Goal: Task Accomplishment & Management: Manage account settings

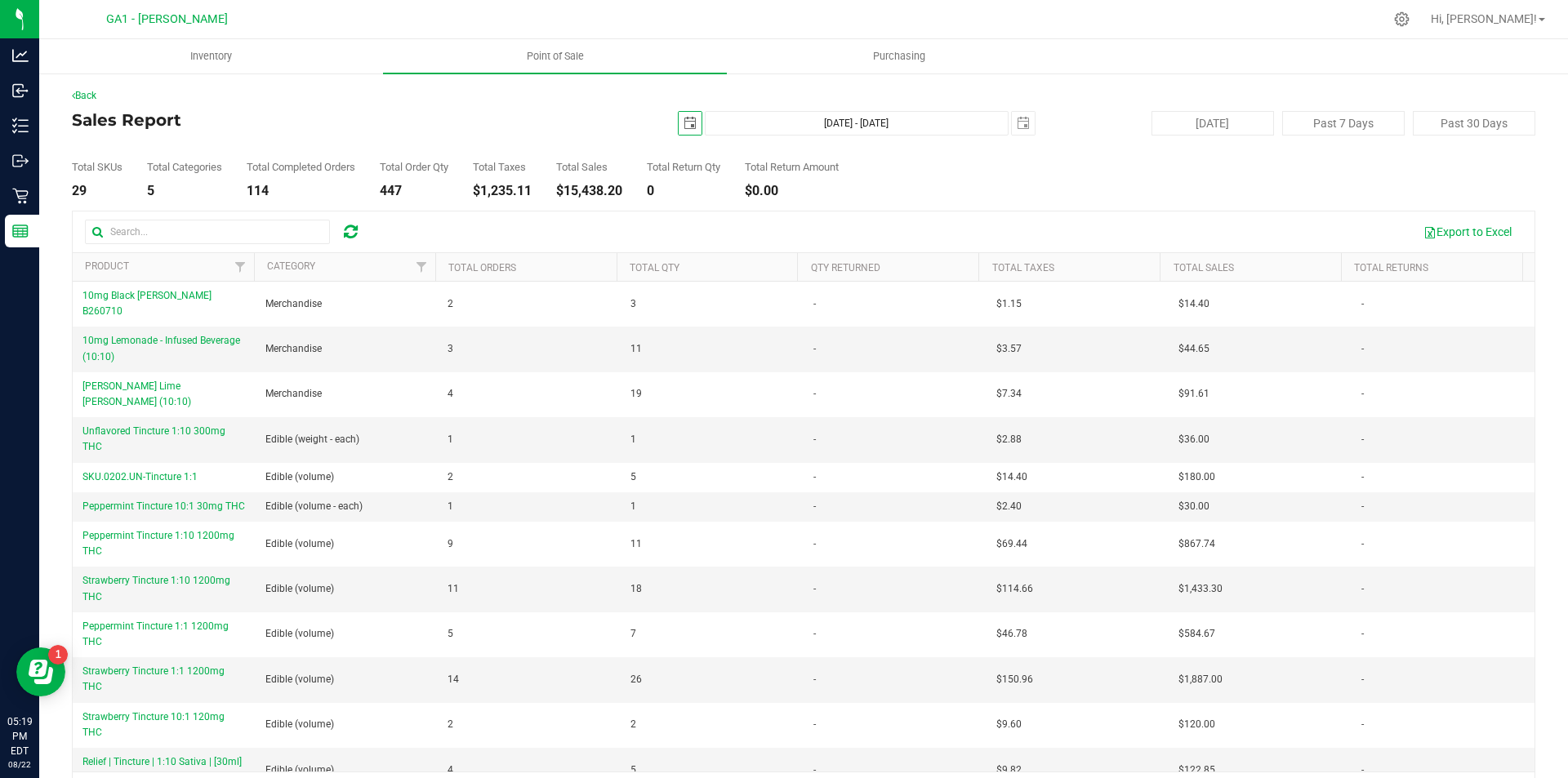
click at [994, 197] on div "Total SKUs 29 Total Categories 5 Total Completed Orders 114 Total Order Qty 447…" at bounding box center [803, 167] width 1463 height 62
click at [1154, 168] on div "Total SKUs 29 Total Categories 5 Total Completed Orders 114 Total Order Qty 447…" at bounding box center [803, 167] width 1463 height 62
click at [386, 102] on div "Back" at bounding box center [803, 95] width 1463 height 15
click at [315, 123] on h4 "Sales Report" at bounding box center [315, 120] width 488 height 18
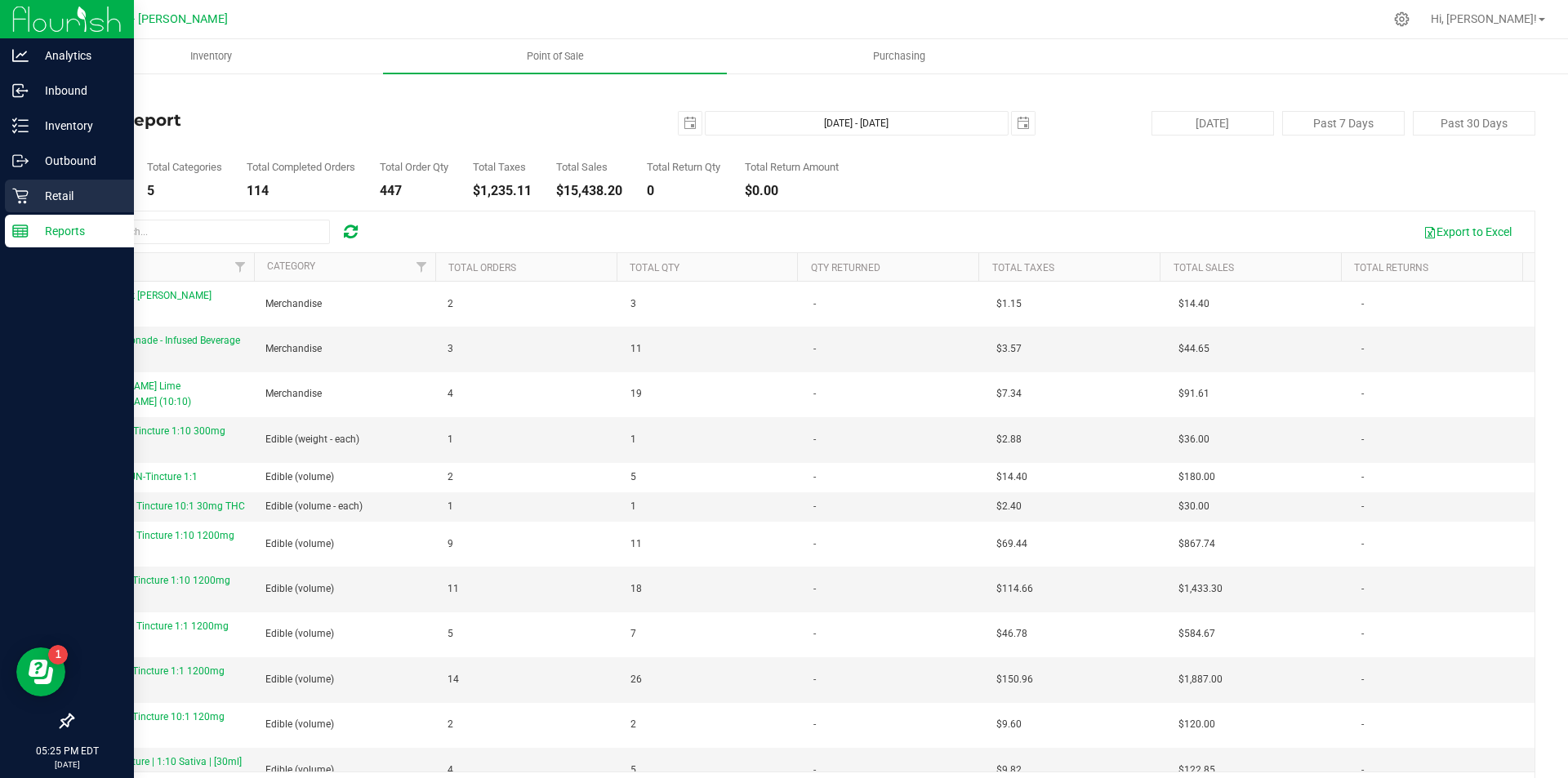
click at [103, 199] on p "Retail" at bounding box center [77, 196] width 98 height 19
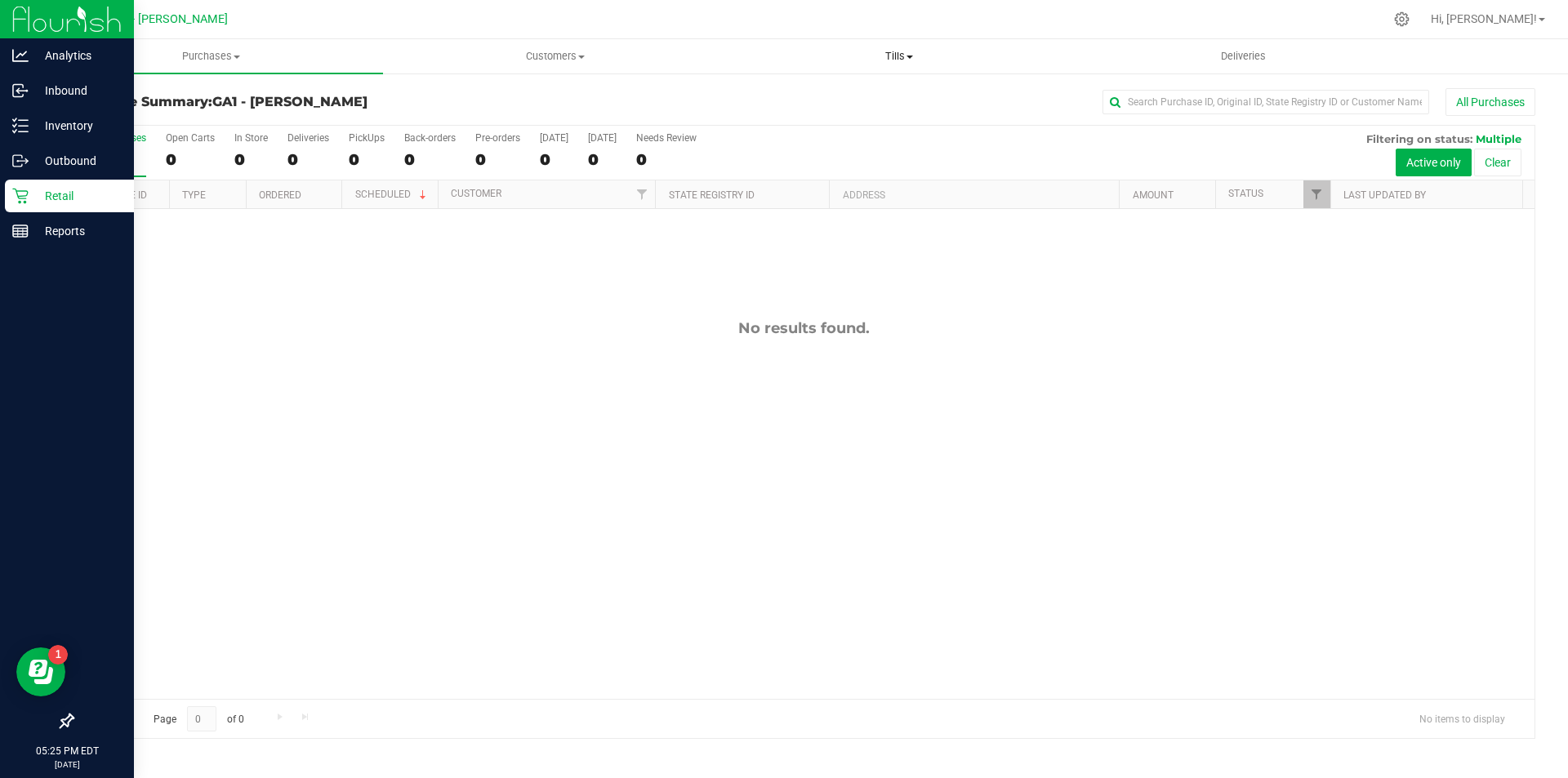
click at [873, 51] on span "Tills" at bounding box center [899, 56] width 342 height 15
click at [803, 99] on span "Manage tills" at bounding box center [781, 99] width 110 height 14
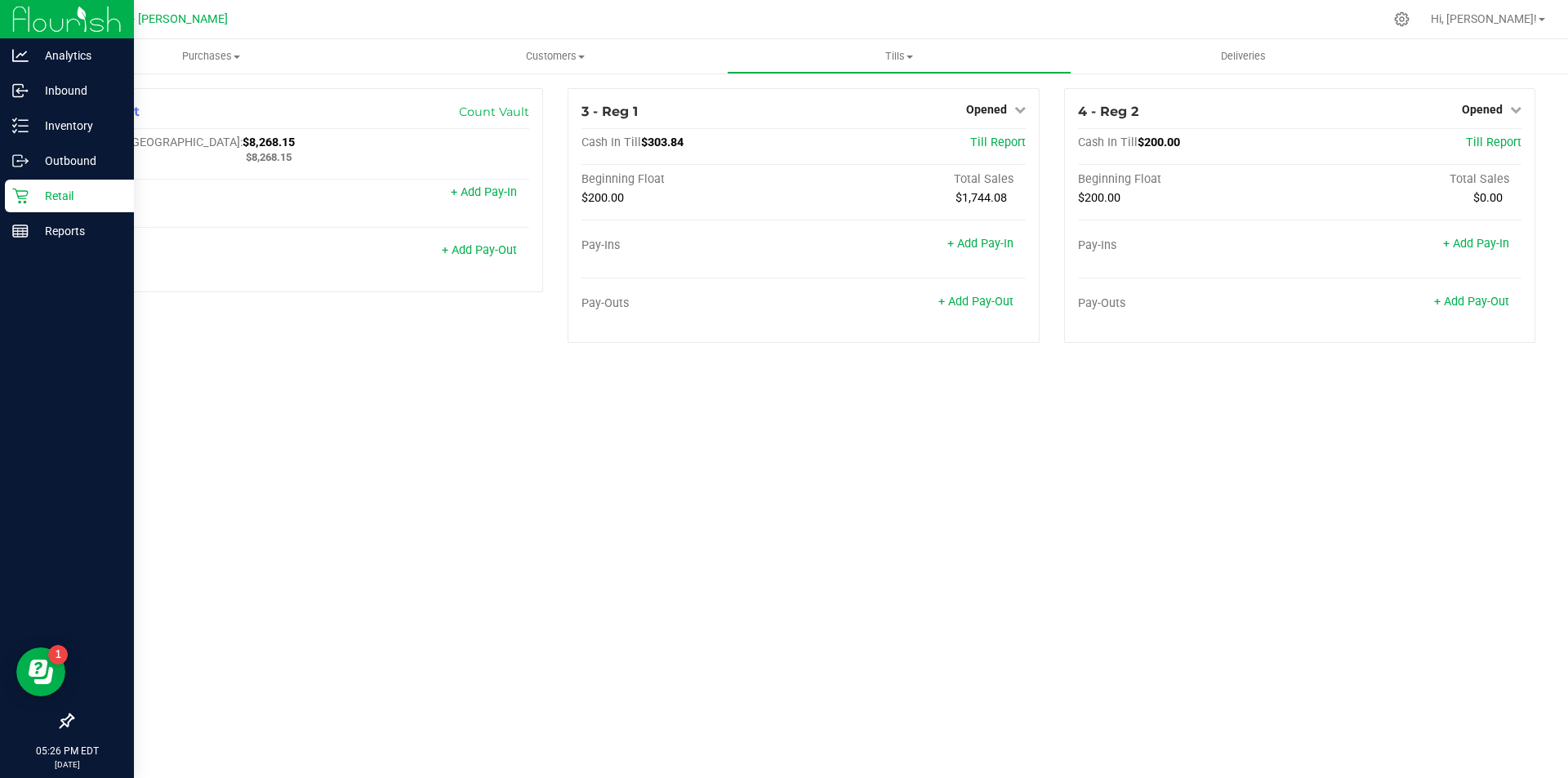
click at [1189, 431] on div "Purchases Summary of purchases Fulfillment All purchases Customers All customer…" at bounding box center [803, 408] width 1528 height 739
drag, startPoint x: 1182, startPoint y: 400, endPoint x: 1206, endPoint y: 288, distance: 114.5
click at [1182, 399] on div "Purchases Summary of purchases Fulfillment All purchases Customers All customer…" at bounding box center [803, 408] width 1528 height 739
click at [1490, 120] on div "4 - Reg 2 Opened Close Till" at bounding box center [1299, 112] width 444 height 19
click at [1490, 105] on span "Opened" at bounding box center [1482, 109] width 41 height 13
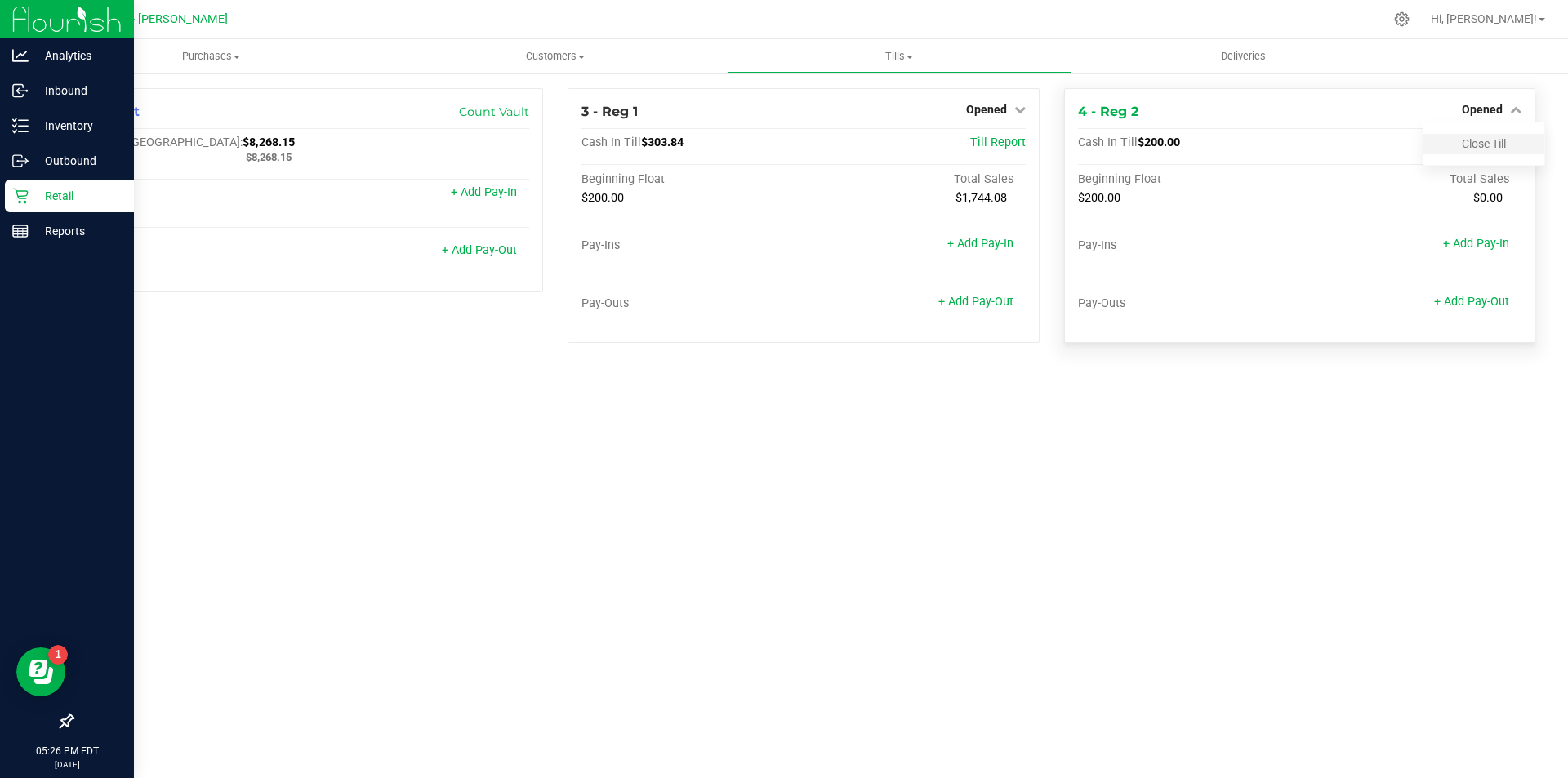
click at [1522, 138] on div "Close Till" at bounding box center [1483, 144] width 121 height 20
click at [1456, 143] on div "Close Till" at bounding box center [1483, 144] width 121 height 20
click at [1461, 145] on link "Close Till" at bounding box center [1483, 144] width 44 height 13
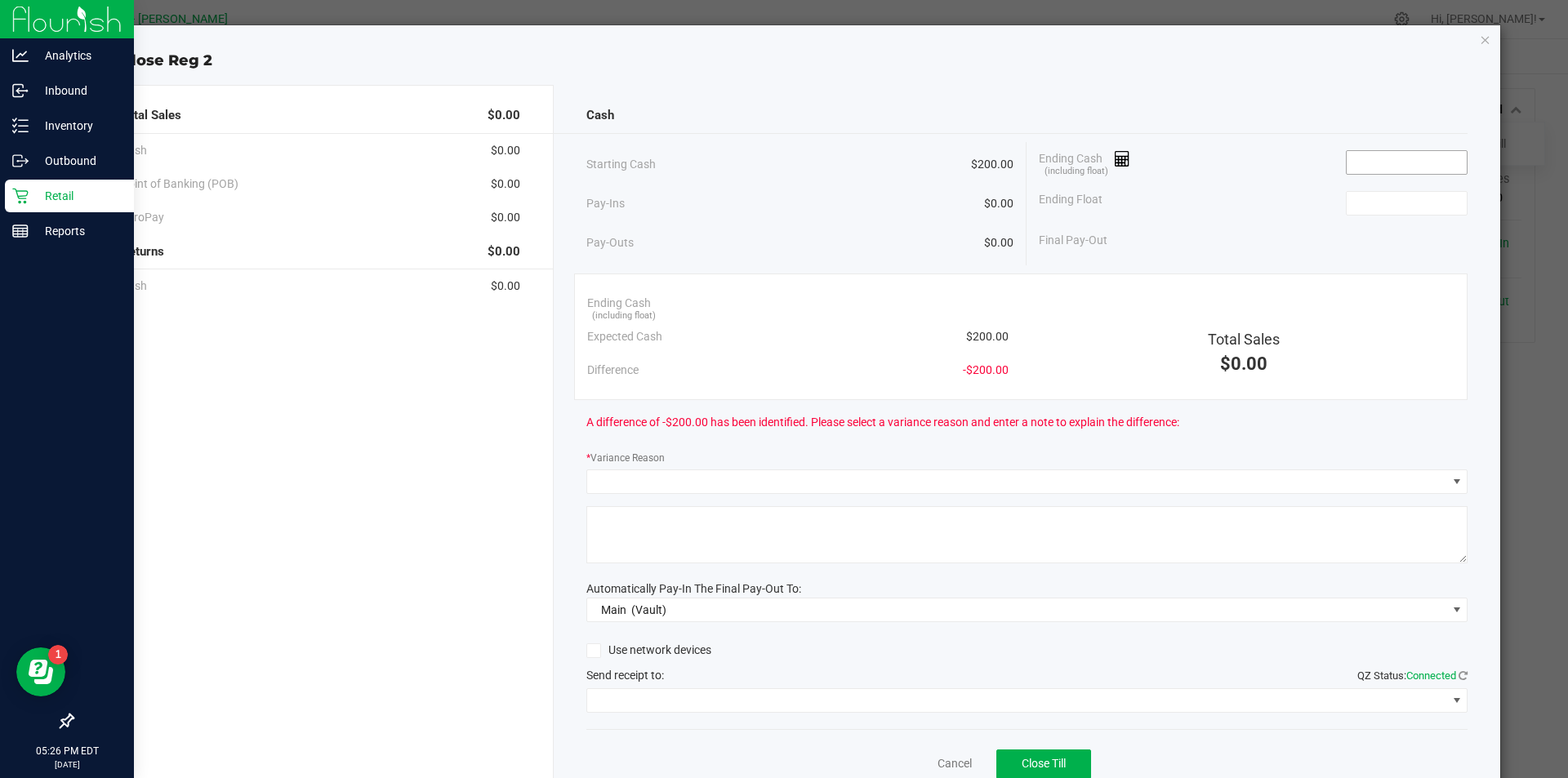
click at [1452, 156] on input at bounding box center [1407, 162] width 120 height 23
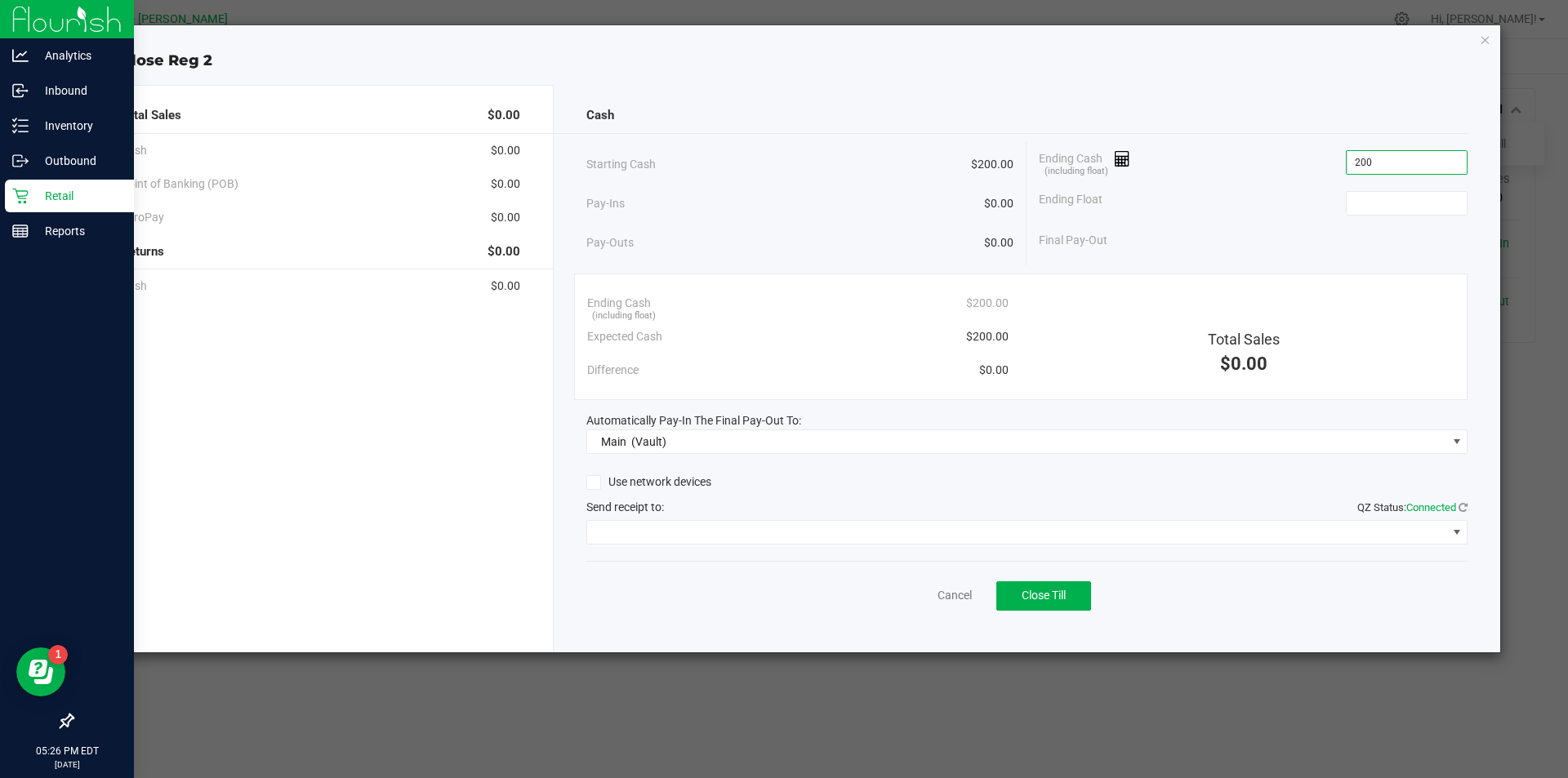
type input "$200.00"
click at [879, 518] on div "Use network devices Send receipt to: QZ Status: Connected" at bounding box center [1027, 507] width 882 height 74
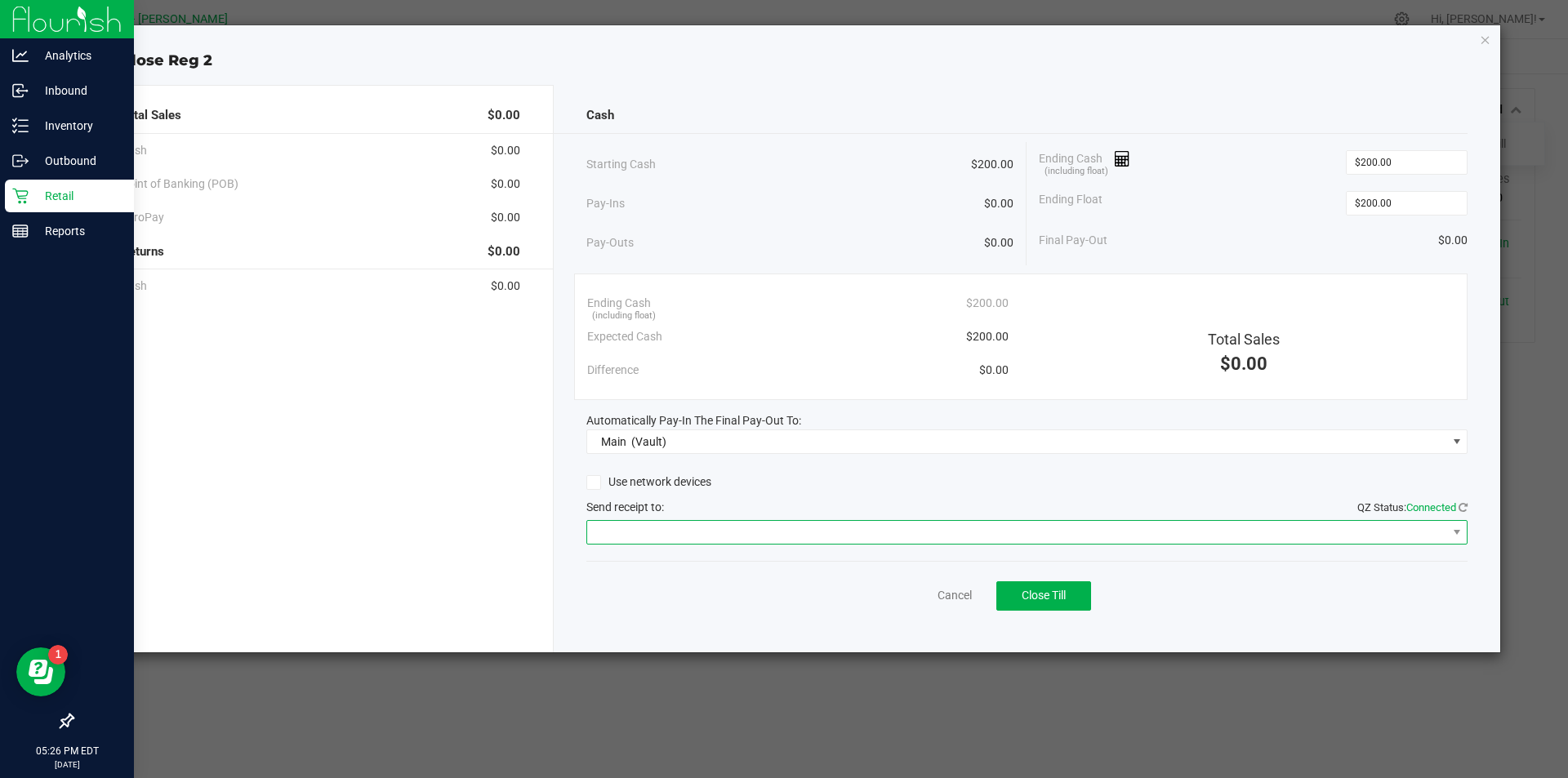
click at [877, 535] on span at bounding box center [1017, 533] width 860 height 23
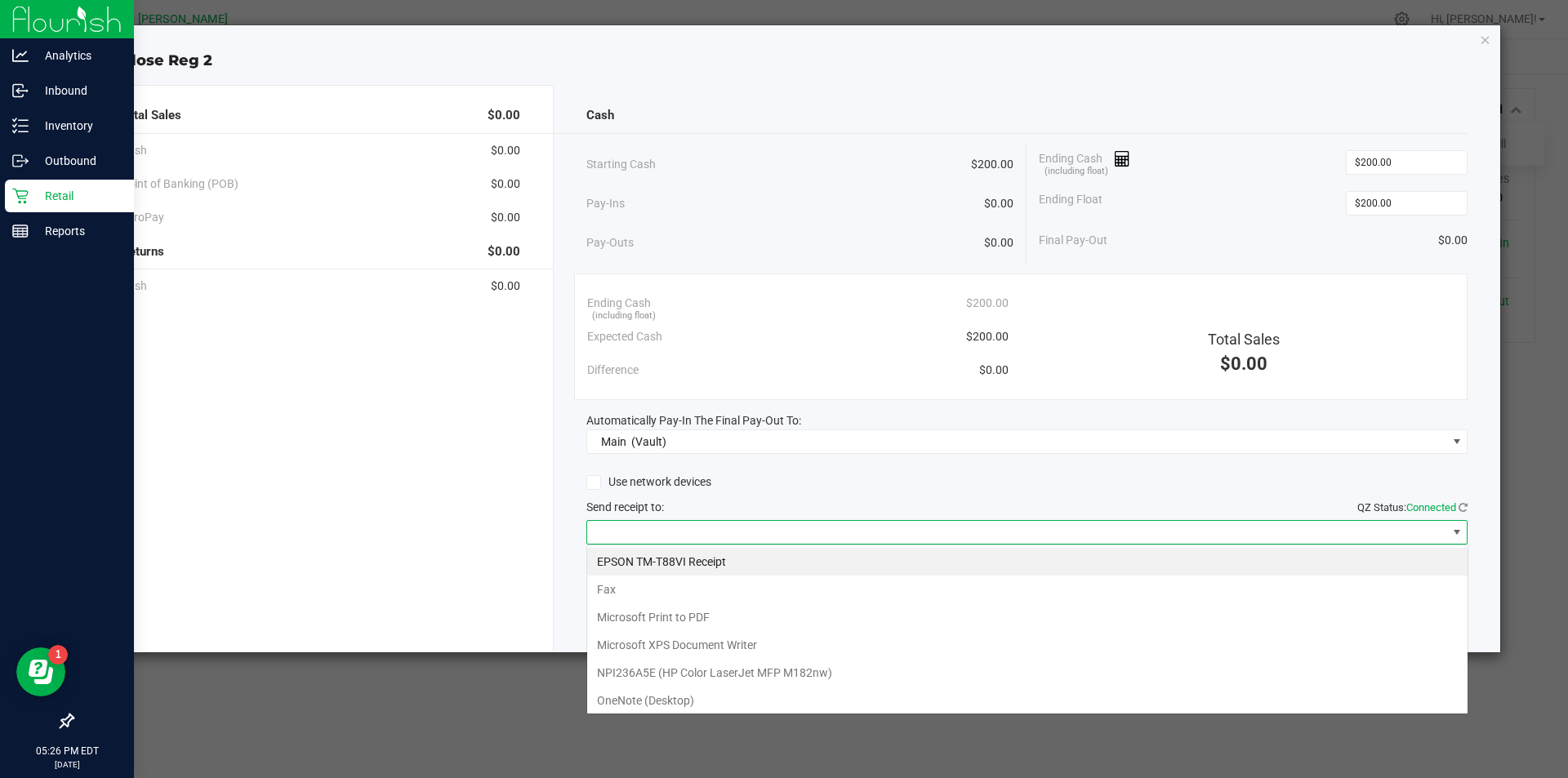
scroll to position [25, 881]
click at [835, 552] on Receipt "EPSON TM-T88VI Receipt" at bounding box center [1027, 561] width 880 height 27
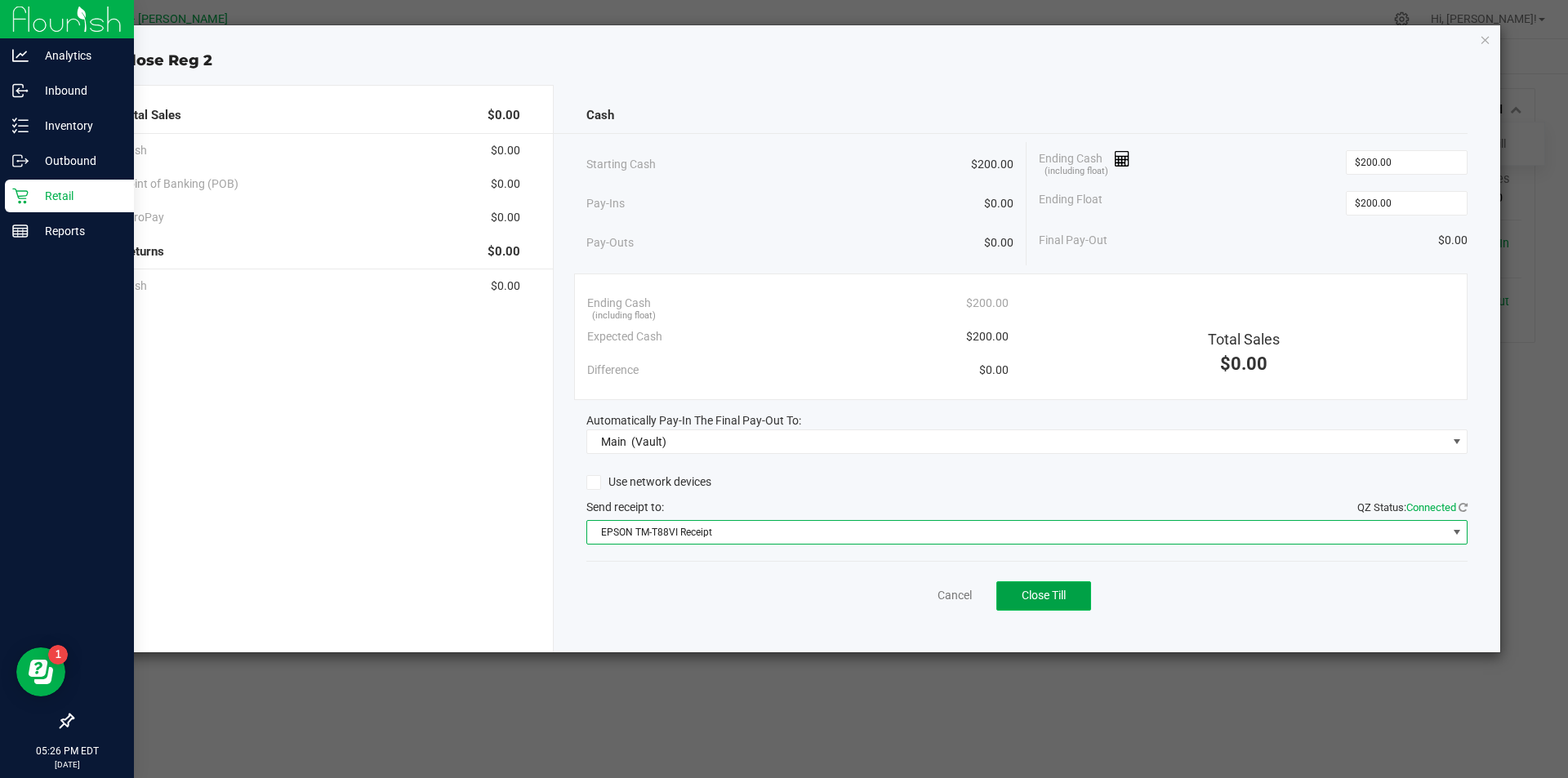
click at [1079, 595] on button "Close Till" at bounding box center [1043, 595] width 94 height 29
